Goal: Task Accomplishment & Management: Use online tool/utility

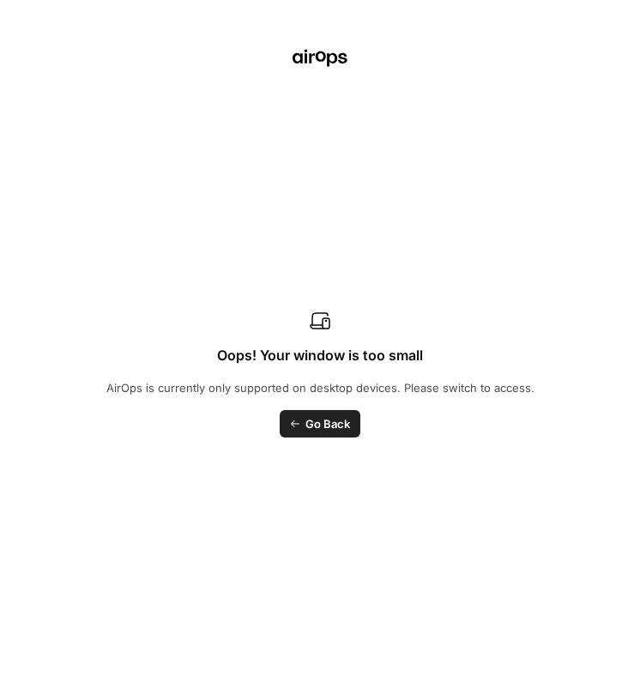
click at [336, 425] on span "Go Back" at bounding box center [328, 423] width 45 height 17
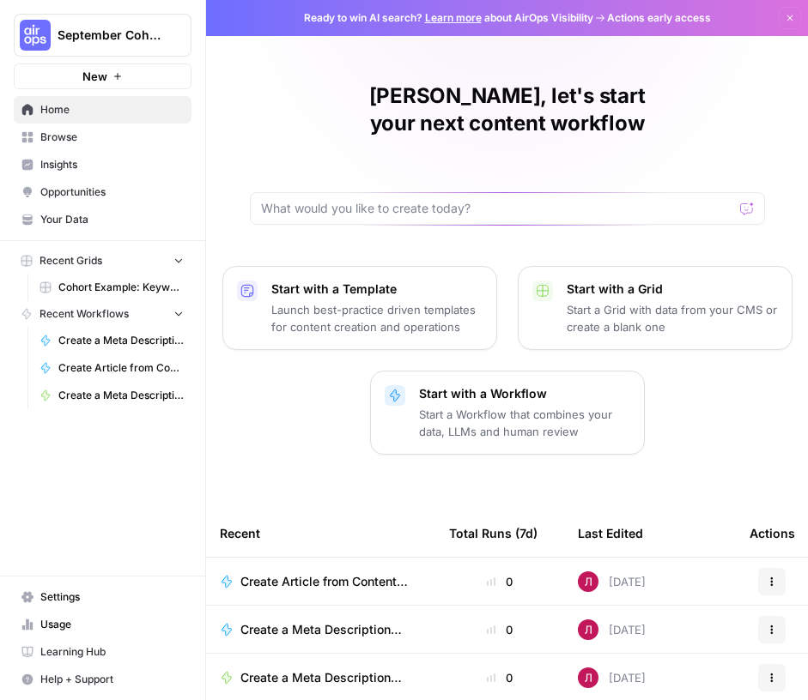
click at [49, 136] on span "Browse" at bounding box center [111, 137] width 143 height 15
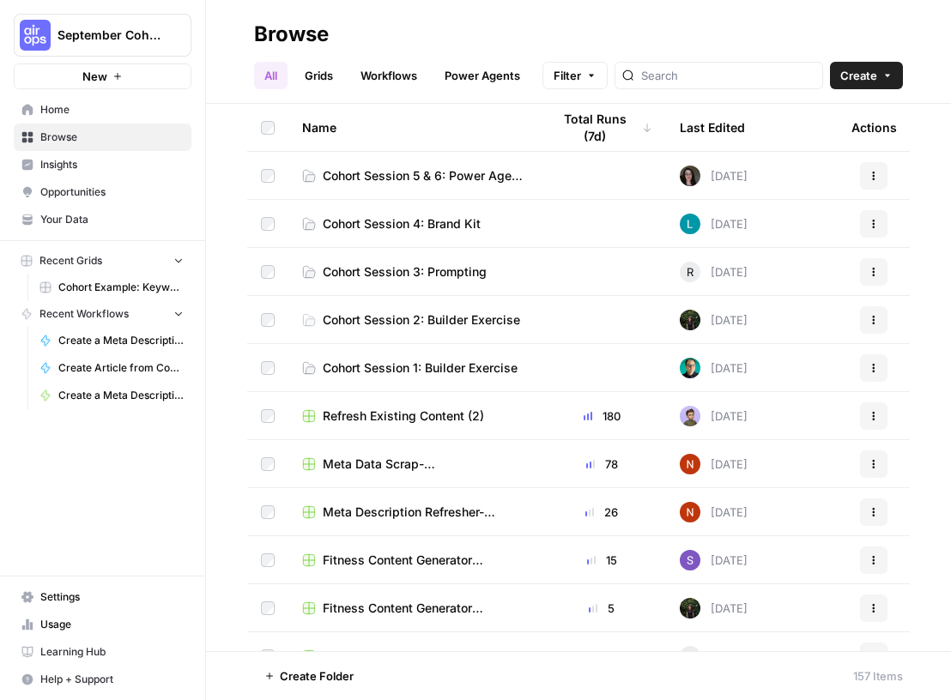
click at [449, 173] on span "Cohort Session 5 & 6: Power Agent Customizations" at bounding box center [423, 175] width 201 height 17
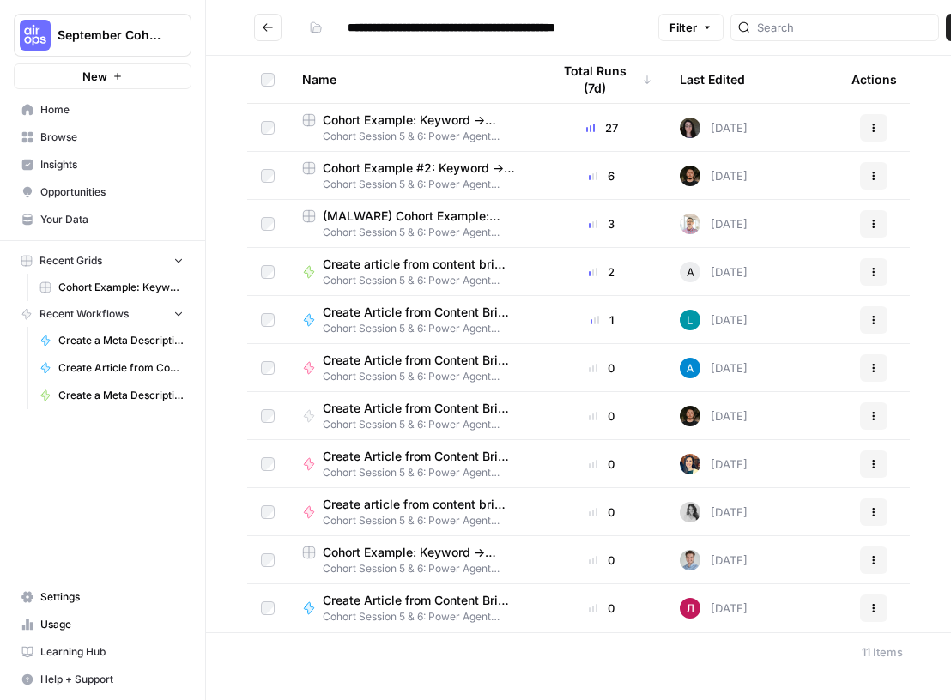
click at [430, 124] on span "Cohort Example: Keyword -> Outline -> Article" at bounding box center [423, 120] width 201 height 17
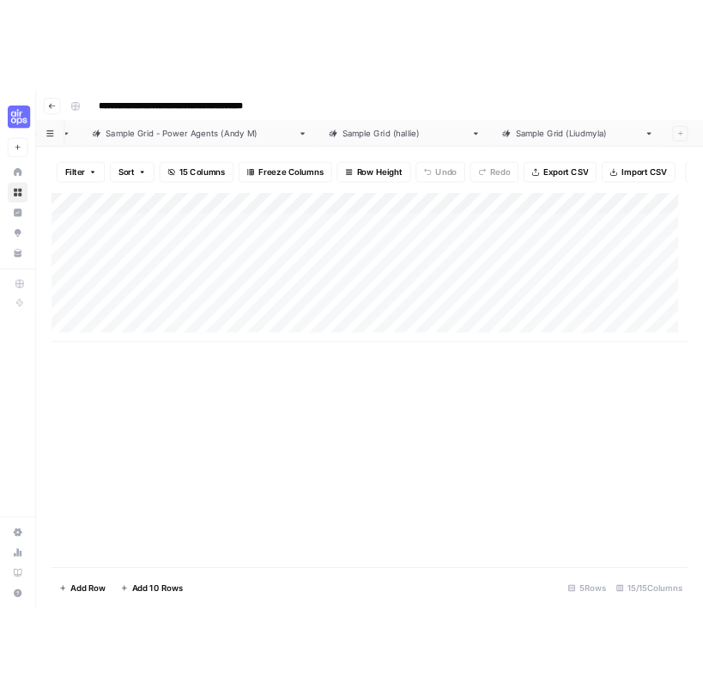
scroll to position [0, 379]
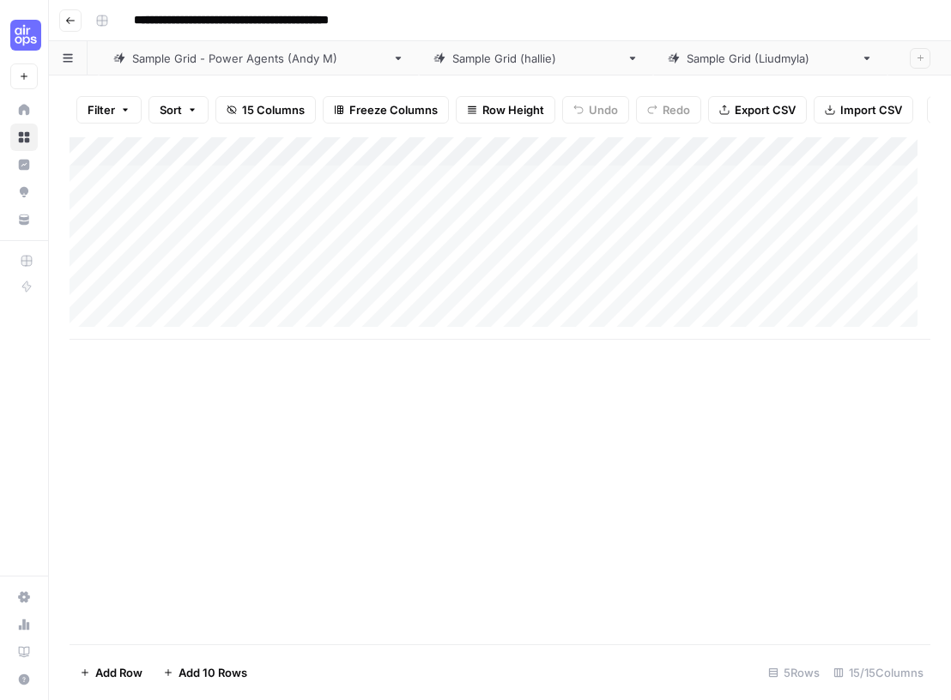
click at [639, 56] on div "Sample Grid (Liudmyla)" at bounding box center [770, 58] width 167 height 17
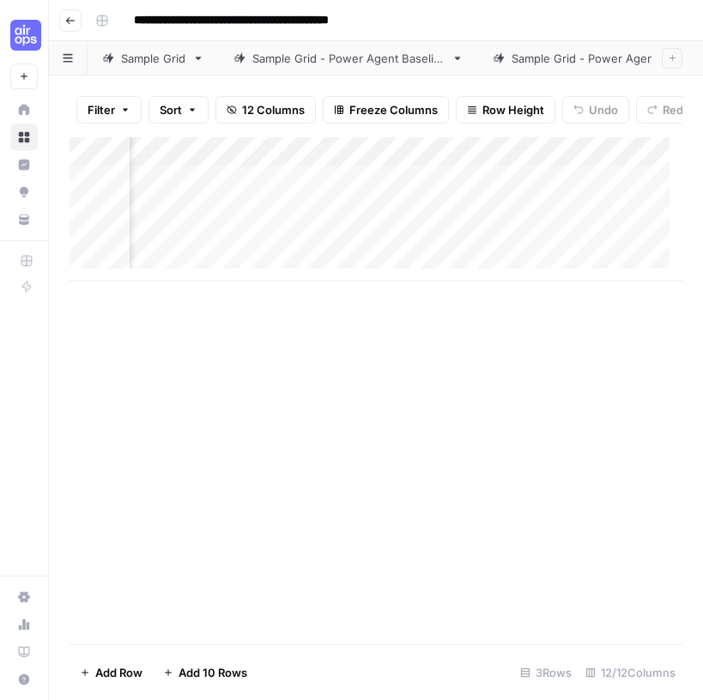
scroll to position [0, 110]
click at [344, 252] on div "Add Column" at bounding box center [376, 209] width 613 height 144
click at [407, 251] on div "Add Column" at bounding box center [376, 209] width 613 height 144
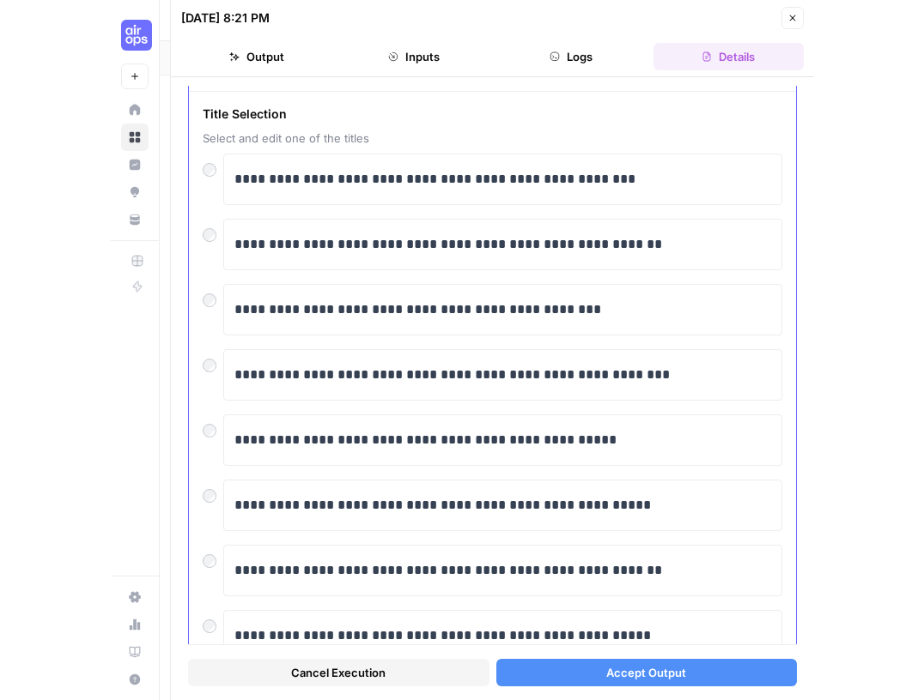
scroll to position [56, 0]
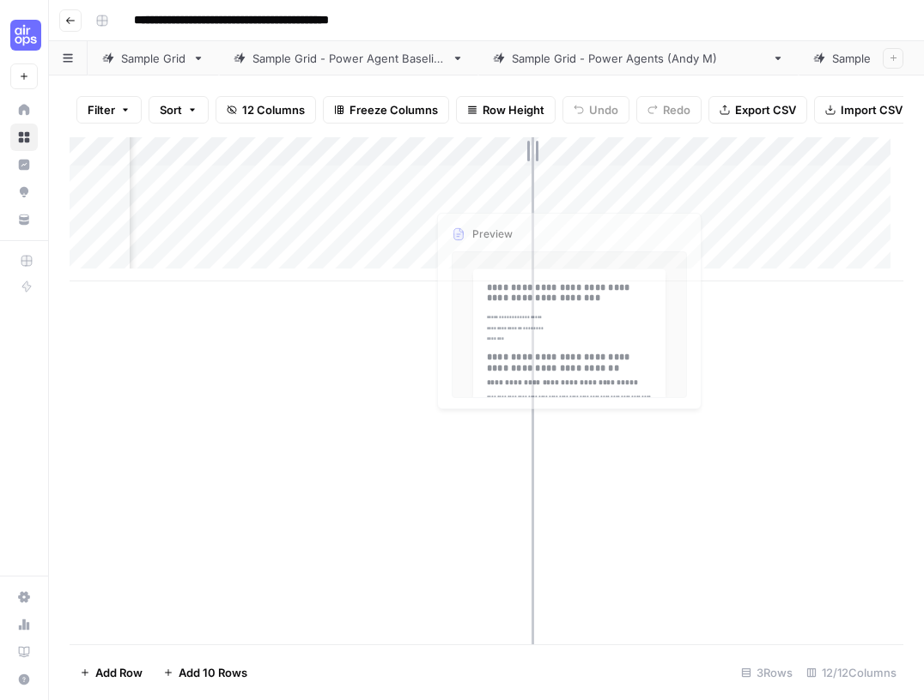
drag, startPoint x: 425, startPoint y: 176, endPoint x: 530, endPoint y: 182, distance: 105.8
click at [531, 182] on div "Add Column" at bounding box center [486, 209] width 833 height 144
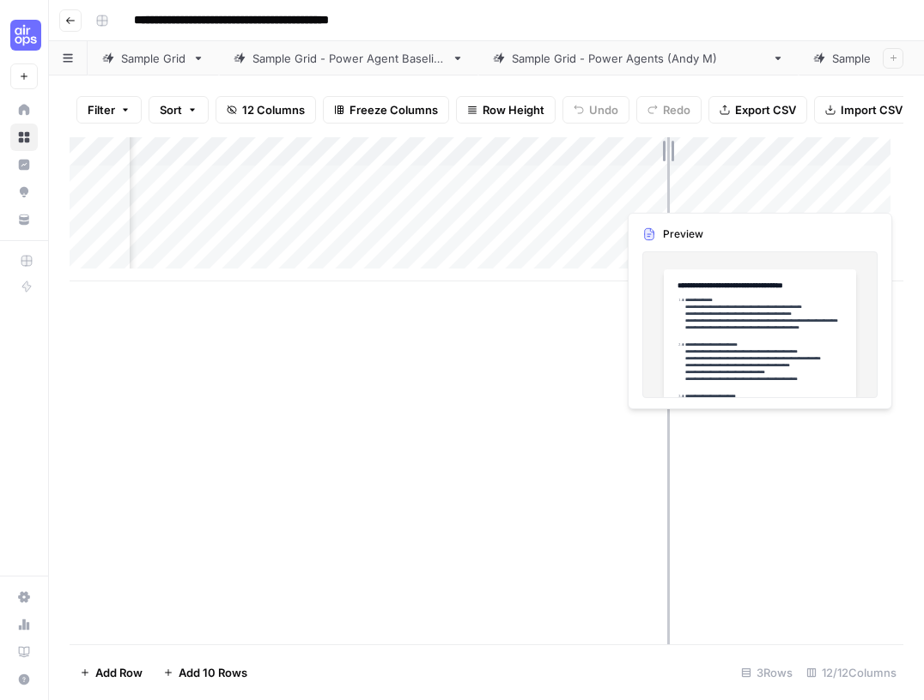
drag, startPoint x: 532, startPoint y: 175, endPoint x: 667, endPoint y: 188, distance: 135.4
click at [639, 188] on div "Add Column" at bounding box center [486, 209] width 833 height 144
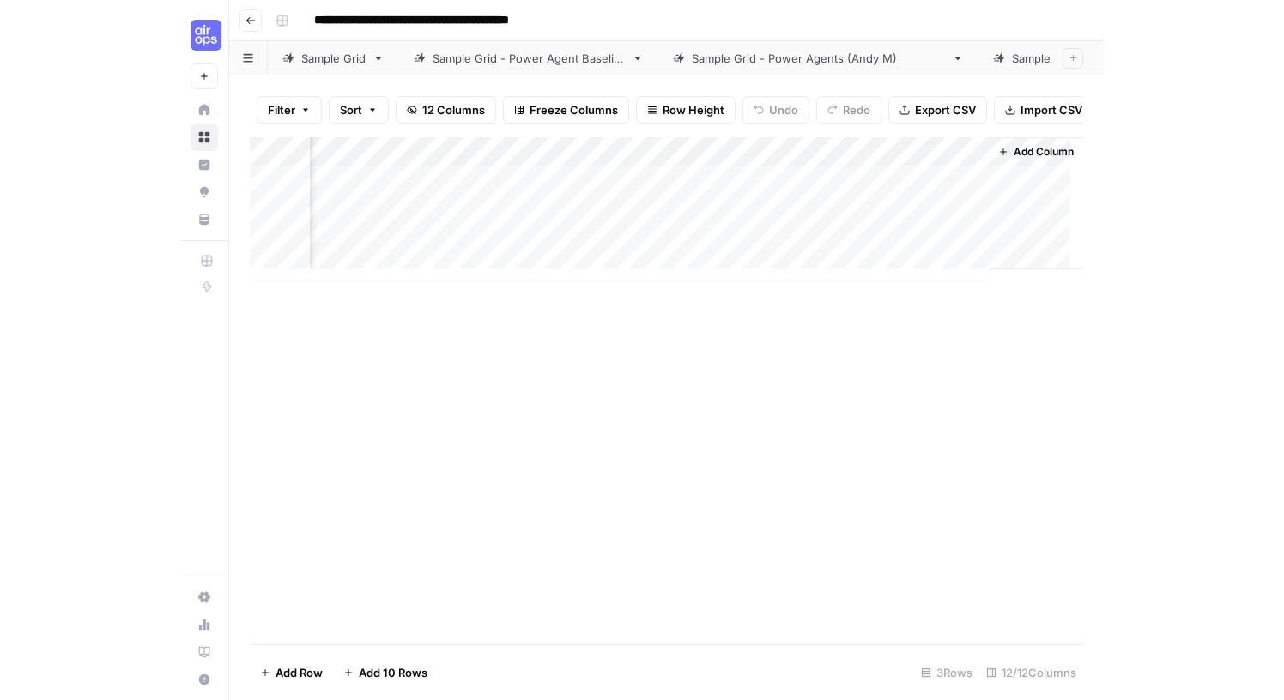
scroll to position [0, 826]
